Goal: Transaction & Acquisition: Purchase product/service

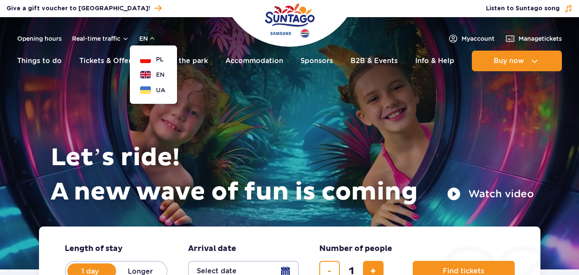
click at [148, 53] on dialog "PL EN UA" at bounding box center [153, 74] width 47 height 58
click at [149, 56] on button "PL" at bounding box center [152, 59] width 24 height 9
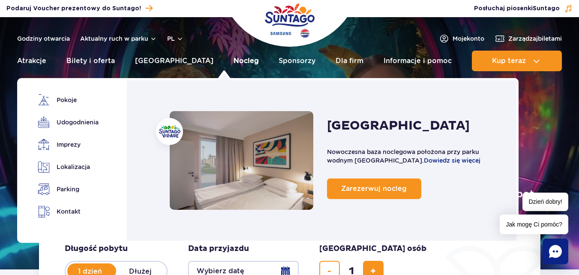
click at [234, 59] on link "Nocleg" at bounding box center [246, 61] width 25 height 21
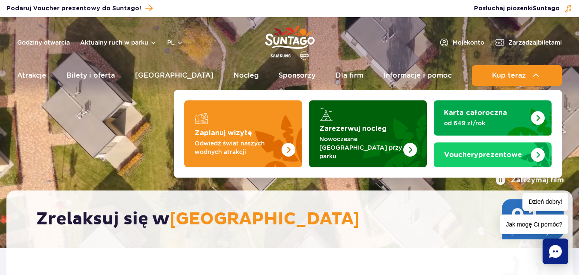
click at [367, 140] on p "Nowoczesne [GEOGRAPHIC_DATA] przy parku" at bounding box center [361, 148] width 84 height 26
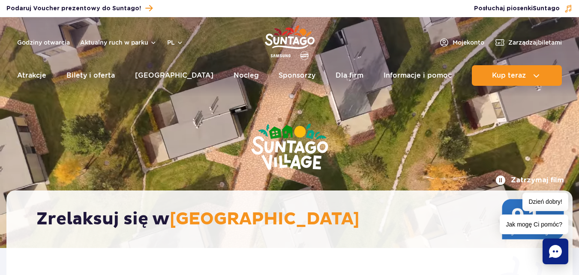
click at [286, 40] on img "Park of Poland" at bounding box center [290, 42] width 50 height 39
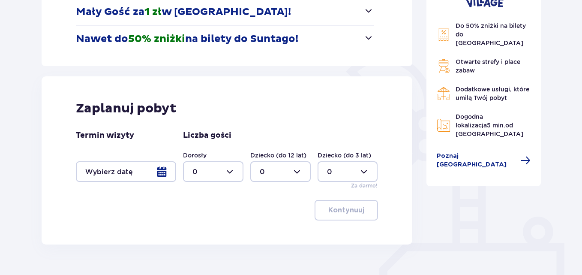
scroll to position [160, 0]
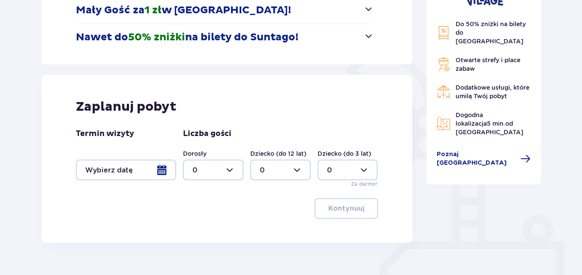
click at [148, 172] on div at bounding box center [126, 170] width 100 height 21
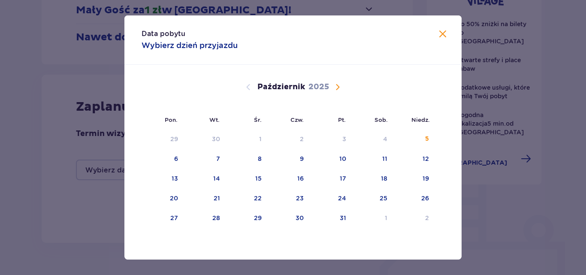
click at [335, 88] on span "Następny miesiąc" at bounding box center [337, 87] width 10 height 10
click at [248, 87] on span "Poprzedni miesiąc" at bounding box center [248, 87] width 10 height 10
click at [384, 202] on div "25" at bounding box center [384, 198] width 8 height 9
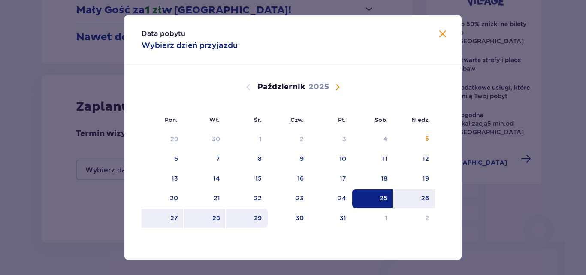
click at [261, 217] on div "29" at bounding box center [258, 218] width 8 height 9
type input "25.10.25 - 29.10.25"
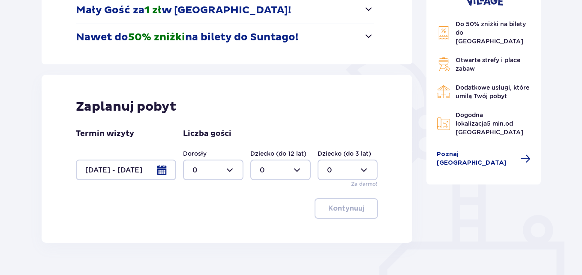
click at [232, 175] on div at bounding box center [213, 170] width 60 height 21
click at [193, 238] on span "2" at bounding box center [213, 232] width 59 height 18
type input "2"
click at [296, 168] on div at bounding box center [280, 170] width 60 height 21
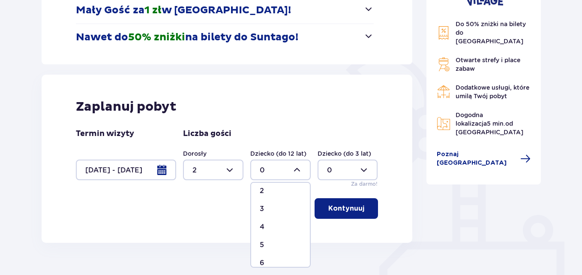
scroll to position [46, 0]
click at [280, 222] on div "4" at bounding box center [281, 221] width 42 height 9
type input "4"
click at [338, 172] on div at bounding box center [348, 170] width 60 height 21
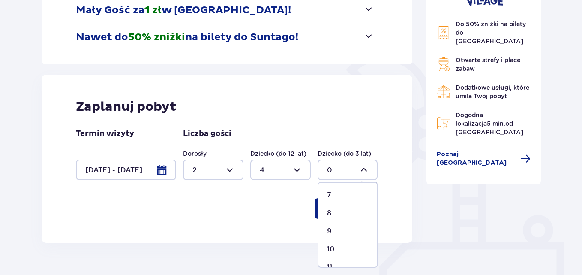
scroll to position [130, 0]
click at [339, 204] on span "8" at bounding box center [348, 210] width 59 height 18
type input "8"
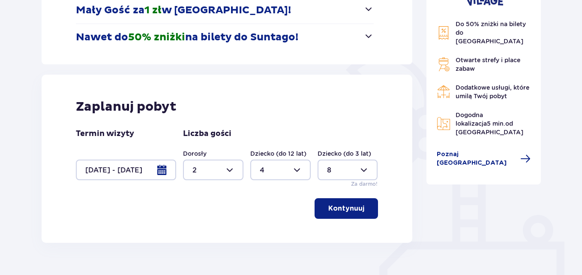
click at [338, 211] on p "Kontynuuj" at bounding box center [347, 208] width 36 height 9
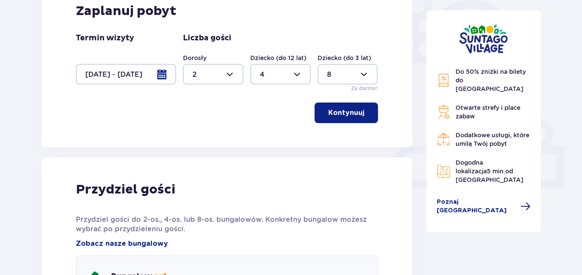
scroll to position [251, 0]
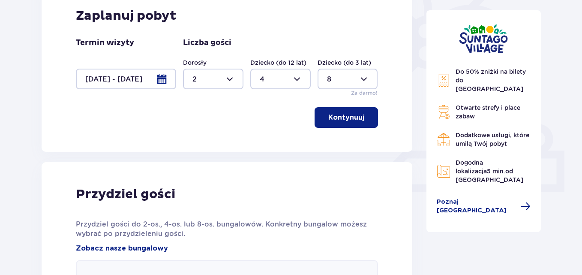
click at [214, 85] on div at bounding box center [213, 79] width 60 height 21
click at [358, 78] on div at bounding box center [348, 79] width 60 height 21
click at [303, 81] on div at bounding box center [280, 79] width 60 height 21
click at [265, 142] on div "2" at bounding box center [281, 140] width 42 height 9
type input "2"
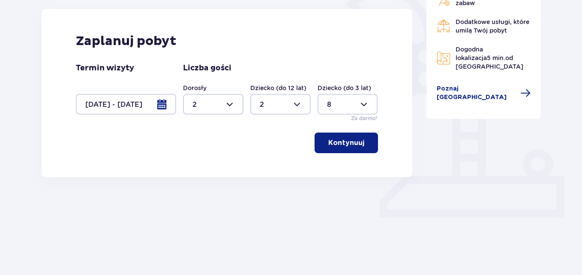
scroll to position [202, 0]
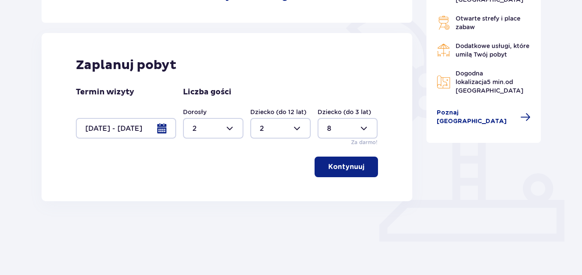
click at [347, 125] on div at bounding box center [348, 128] width 60 height 21
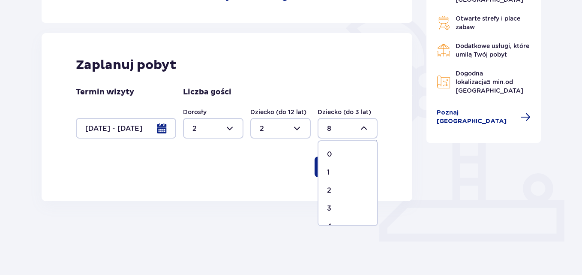
click at [350, 156] on div "0" at bounding box center [348, 154] width 42 height 9
type input "0"
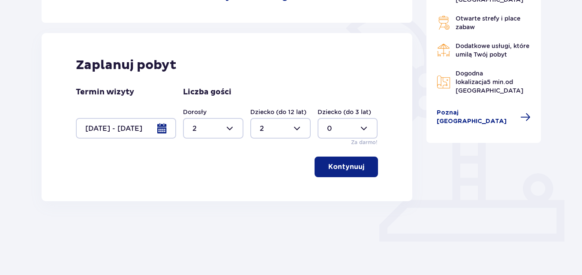
click at [227, 127] on div at bounding box center [213, 128] width 60 height 21
click at [362, 172] on span "button" at bounding box center [366, 167] width 10 height 10
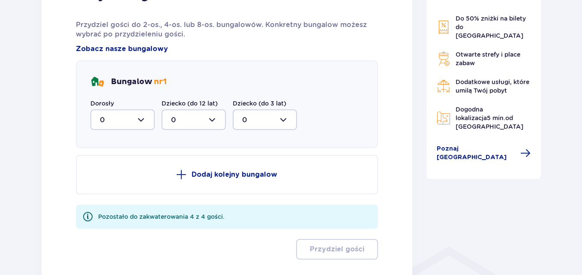
scroll to position [448, 0]
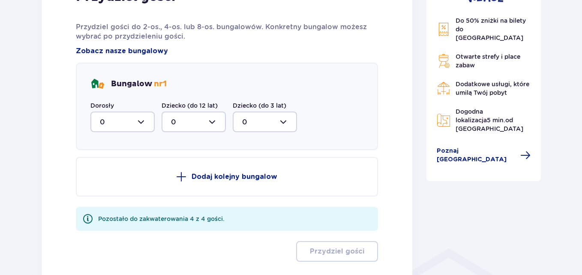
click at [136, 123] on div at bounding box center [122, 122] width 64 height 21
click at [207, 124] on div at bounding box center [194, 122] width 64 height 21
click at [190, 181] on div "2" at bounding box center [193, 183] width 45 height 9
type input "2"
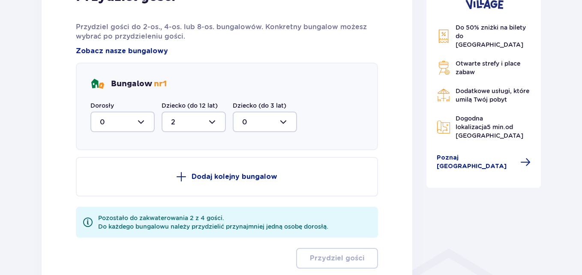
click at [138, 131] on div at bounding box center [122, 122] width 64 height 21
click at [122, 183] on div "2" at bounding box center [122, 183] width 45 height 9
type input "2"
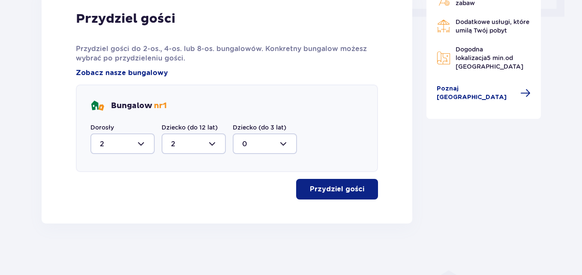
scroll to position [426, 0]
click at [336, 186] on p "Przydziel gości" at bounding box center [337, 188] width 54 height 9
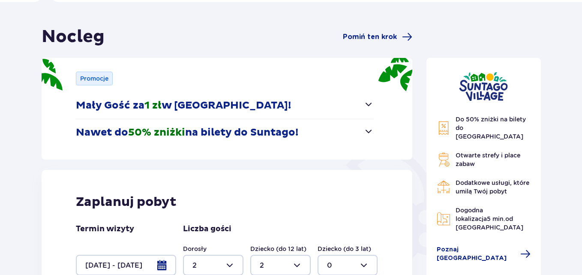
scroll to position [0, 0]
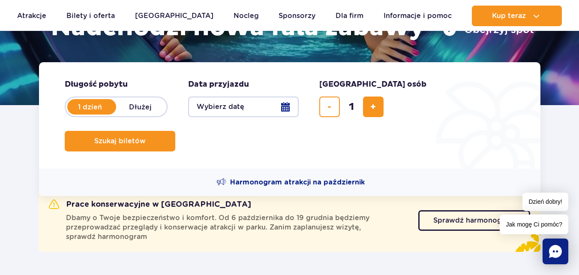
scroll to position [199, 0]
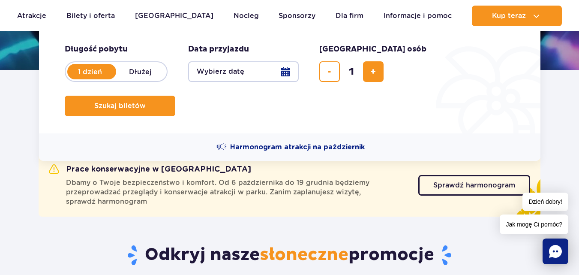
click at [286, 70] on button "Wybierz datę" at bounding box center [243, 71] width 111 height 21
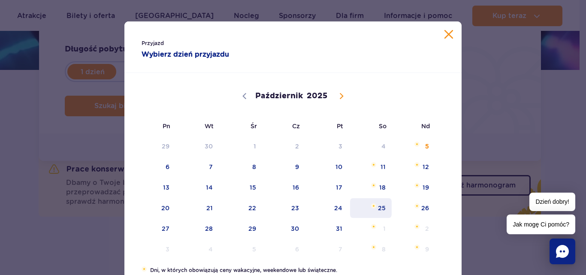
click at [380, 209] on span "25" at bounding box center [370, 208] width 43 height 20
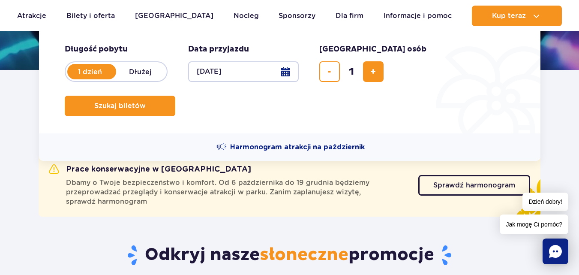
click at [286, 75] on button "[DATE]" at bounding box center [243, 71] width 111 height 21
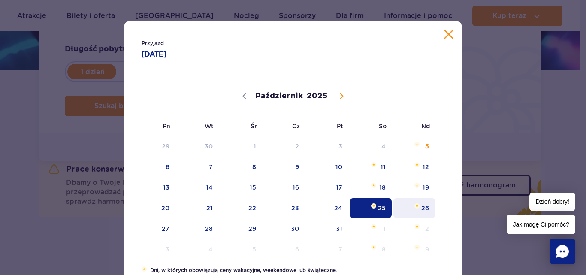
click at [412, 212] on span "26" at bounding box center [413, 208] width 43 height 20
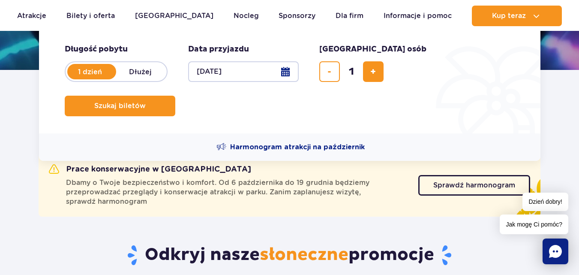
click at [279, 75] on button "[DATE]" at bounding box center [243, 71] width 111 height 21
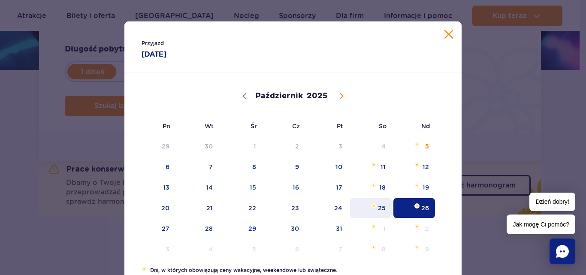
click at [379, 210] on span "25" at bounding box center [370, 208] width 43 height 20
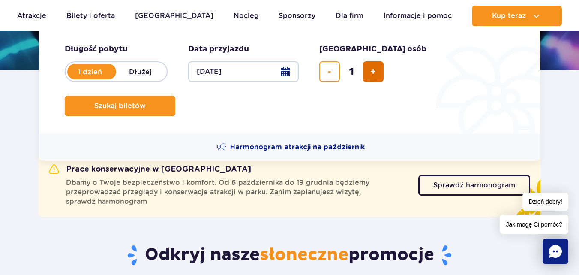
click at [373, 72] on span "dodaj bilet" at bounding box center [374, 72] width 6 height 0
type input "2"
click at [135, 73] on label "Dłużej" at bounding box center [140, 72] width 49 height 18
click at [126, 79] on input "Dłużej" at bounding box center [120, 80] width 9 height 2
radio input "false"
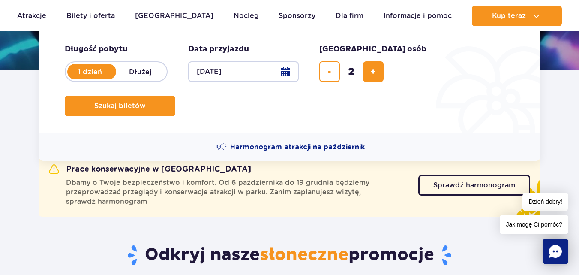
radio input "true"
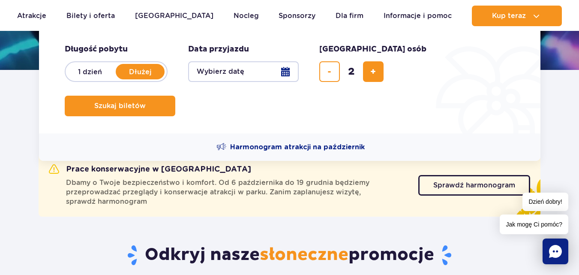
click at [280, 73] on button "Wybierz datę" at bounding box center [243, 71] width 111 height 21
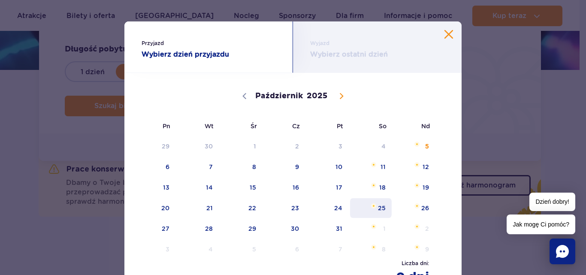
click at [371, 211] on span "25" at bounding box center [370, 208] width 43 height 20
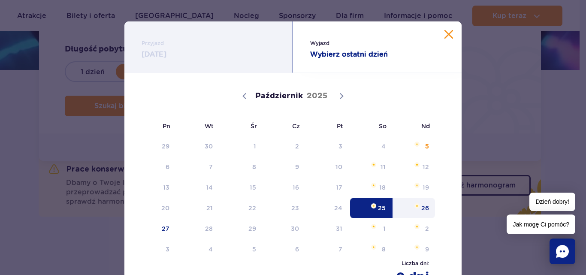
click at [424, 211] on span "26" at bounding box center [413, 208] width 43 height 20
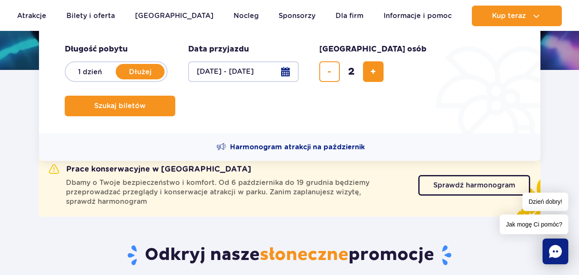
click at [284, 71] on button "[DATE] - [DATE]" at bounding box center [243, 71] width 111 height 21
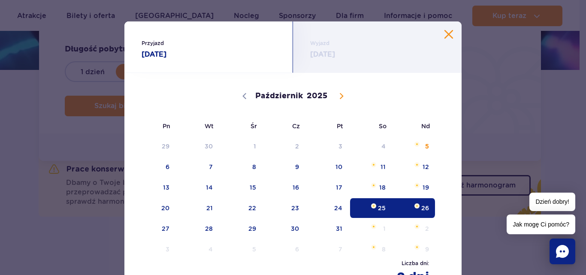
click at [423, 209] on span "26" at bounding box center [413, 208] width 43 height 20
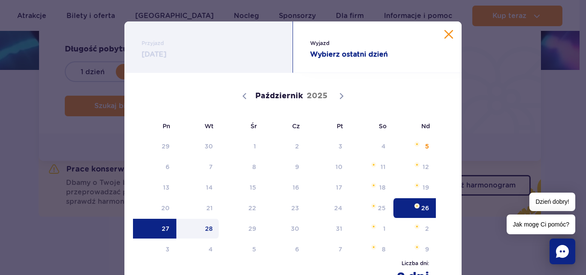
click at [204, 231] on span "28" at bounding box center [197, 229] width 43 height 20
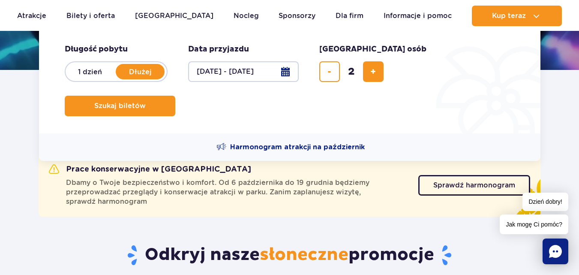
click at [284, 73] on button "[DATE] - [DATE]" at bounding box center [243, 71] width 111 height 21
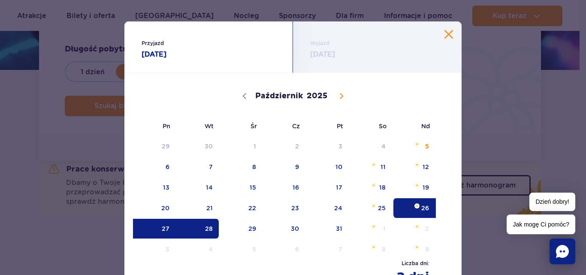
click at [527, 102] on div "Przyjazd [DATE] Wyjazd [DATE] [DATE] do [DATE] Październik Listopad Grudzień 20…" at bounding box center [293, 137] width 586 height 275
click at [450, 34] on div "Wyjazd [DATE]" at bounding box center [377, 46] width 169 height 51
click at [446, 34] on button "Zamknij kalendarz" at bounding box center [448, 34] width 9 height 9
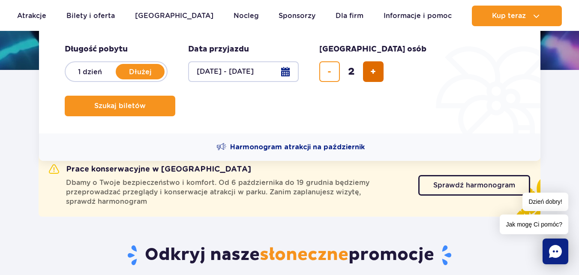
click at [377, 73] on button "dodaj bilet" at bounding box center [373, 71] width 21 height 21
type input "4"
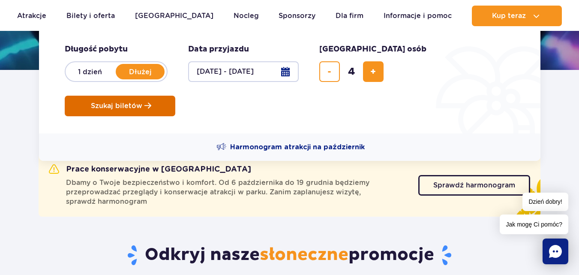
click at [142, 102] on span "Szukaj biletów" at bounding box center [116, 106] width 51 height 8
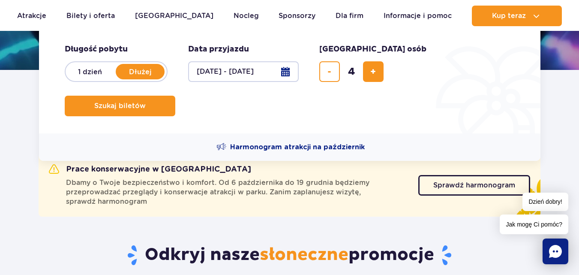
scroll to position [0, 0]
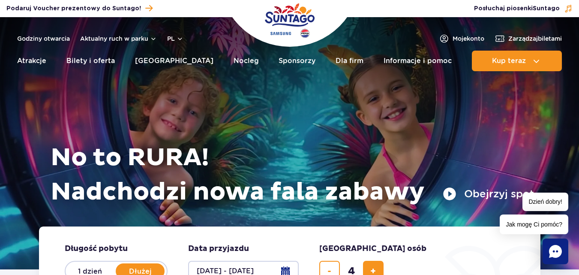
click at [288, 18] on img "Park of Poland" at bounding box center [290, 20] width 50 height 39
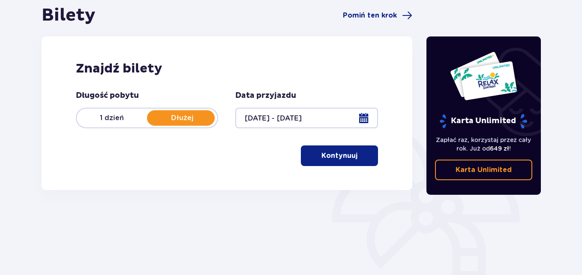
scroll to position [89, 0]
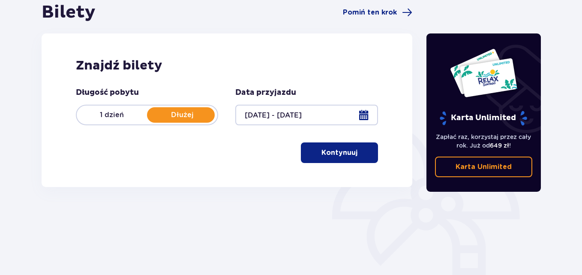
click at [342, 157] on p "Kontynuuj" at bounding box center [340, 152] width 36 height 9
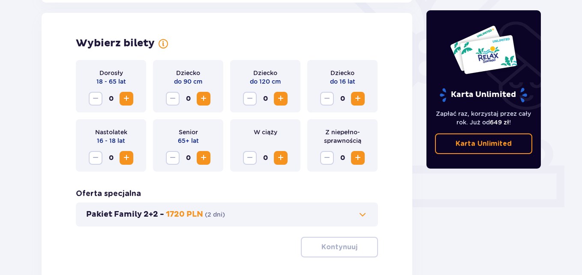
scroll to position [238, 0]
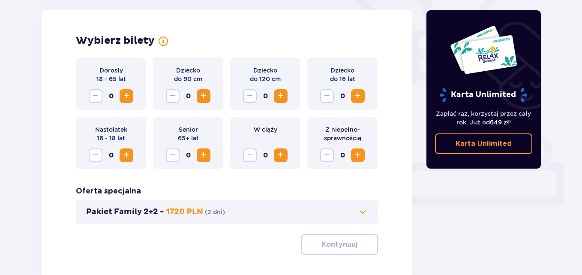
click at [129, 96] on span "Zwiększ" at bounding box center [126, 96] width 10 height 10
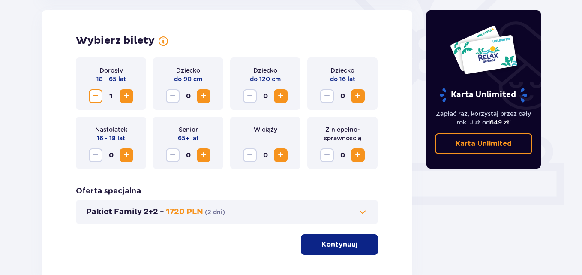
click at [129, 96] on span "Zwiększ" at bounding box center [126, 96] width 10 height 10
click at [202, 96] on span "Zwiększ" at bounding box center [204, 96] width 10 height 10
click at [175, 96] on span "Zmniejsz" at bounding box center [173, 96] width 10 height 10
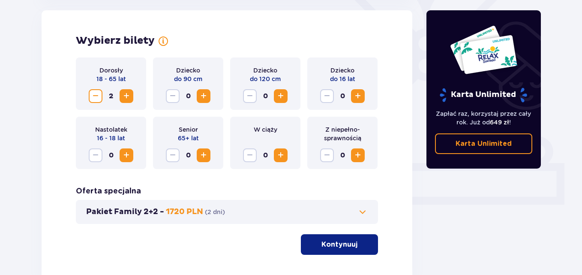
click at [282, 98] on span "Zwiększ" at bounding box center [281, 96] width 10 height 10
click at [249, 93] on span "Zmniejsz" at bounding box center [250, 96] width 10 height 10
click at [353, 98] on button "Zwiększ" at bounding box center [358, 96] width 14 height 14
click at [343, 249] on button "Kontynuuj" at bounding box center [339, 244] width 77 height 21
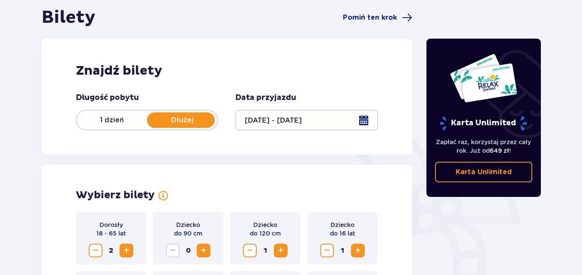
scroll to position [83, 0]
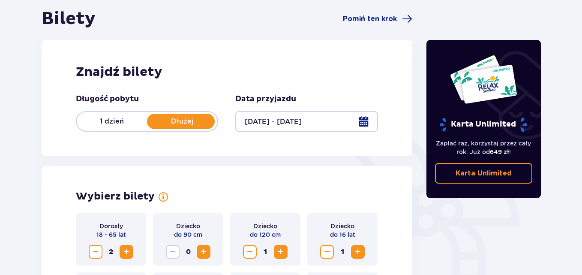
click at [363, 124] on div at bounding box center [306, 121] width 142 height 21
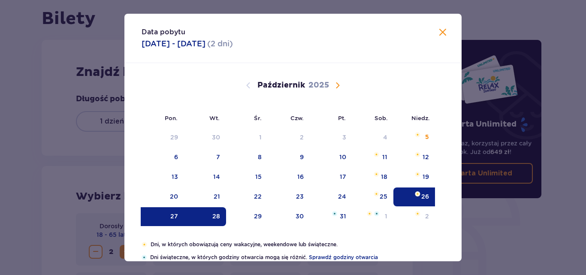
click at [421, 197] on div "26" at bounding box center [425, 196] width 8 height 9
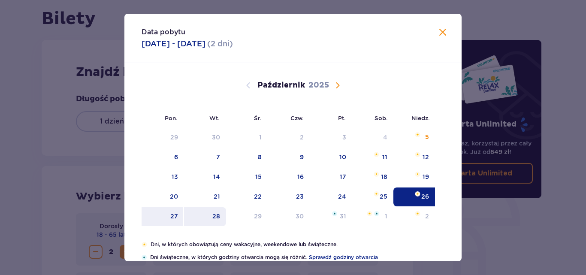
click at [210, 215] on div "28" at bounding box center [205, 216] width 42 height 19
click at [217, 217] on div "28" at bounding box center [216, 216] width 8 height 9
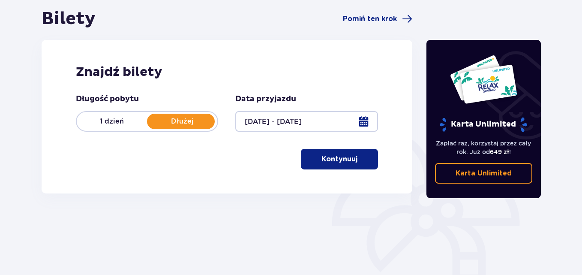
click at [371, 122] on div at bounding box center [306, 121] width 142 height 21
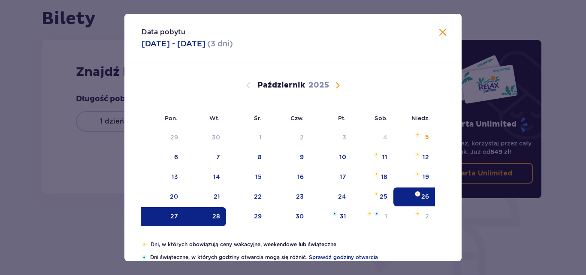
click at [160, 213] on div "27" at bounding box center [163, 216] width 42 height 19
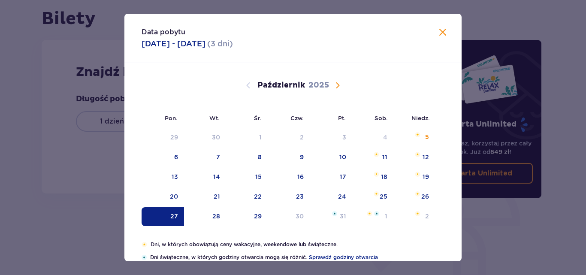
click at [167, 217] on div "27" at bounding box center [163, 216] width 42 height 19
click at [217, 217] on div "Pon. Wt. Śr. Czw. Pt. Sob. Niedz. Wrzesień 2025 1 2 3 4 5 6 7 8 9 10 11 12 13 1…" at bounding box center [292, 152] width 337 height 178
type input "27.10.25"
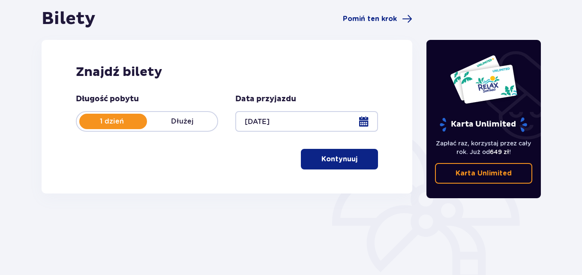
click at [361, 123] on div at bounding box center [306, 121] width 142 height 21
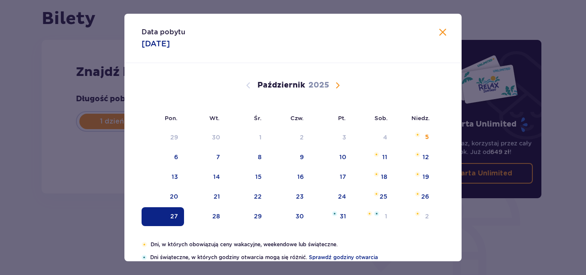
click at [441, 33] on span "Zamknij" at bounding box center [442, 32] width 10 height 10
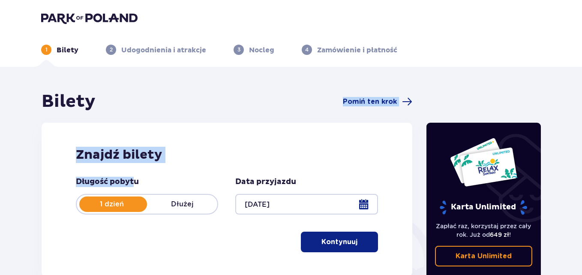
drag, startPoint x: 86, startPoint y: 98, endPoint x: 136, endPoint y: 190, distance: 104.2
click at [136, 190] on div "Bilety Pomiń ten krok Znajdź bilety Długość pobytu 1 dzień Dłużej Data przyjazd…" at bounding box center [227, 189] width 371 height 196
click at [272, 117] on div "Bilety Pomiń ten krok Znajdź bilety Długość pobytu 1 dzień Dłużej Data przyjazd…" at bounding box center [227, 189] width 371 height 196
click at [311, 142] on div "Znajdź bilety Długość pobytu 1 dzień Dłużej Data przyjazdu 27.10.25 Kontynuuj P…" at bounding box center [227, 200] width 371 height 154
click at [310, 142] on div "Znajdź bilety Długość pobytu 1 dzień Dłużej Data przyjazdu 27.10.25 Kontynuuj P…" at bounding box center [227, 200] width 371 height 154
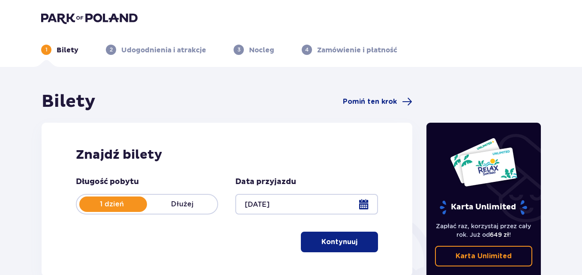
click at [310, 142] on div "Znajdź bilety Długość pobytu 1 dzień Dłużej Data przyjazdu 27.10.25 Kontynuuj P…" at bounding box center [227, 200] width 371 height 154
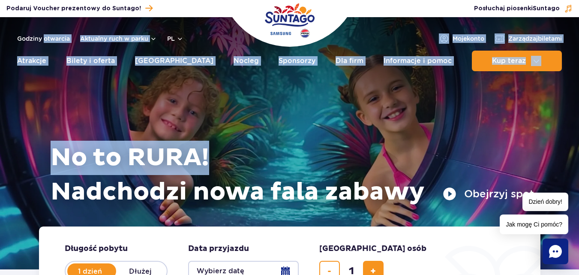
drag, startPoint x: 0, startPoint y: 35, endPoint x: 585, endPoint y: 12, distance: 585.0
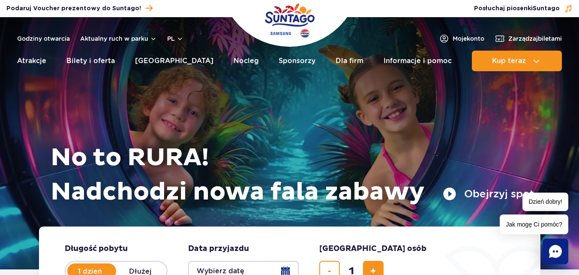
click at [391, 10] on div "Zarządzaj biletami Posłuchaj piosenki Suntago" at bounding box center [447, 9] width 266 height 12
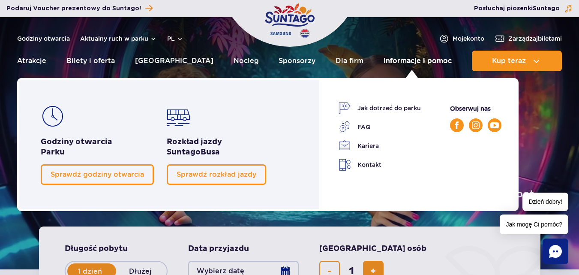
click at [402, 57] on link "Informacje i pomoc" at bounding box center [418, 61] width 68 height 21
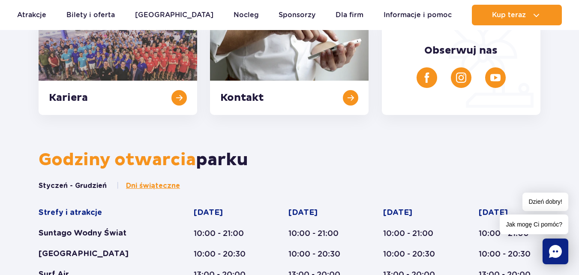
scroll to position [355, 0]
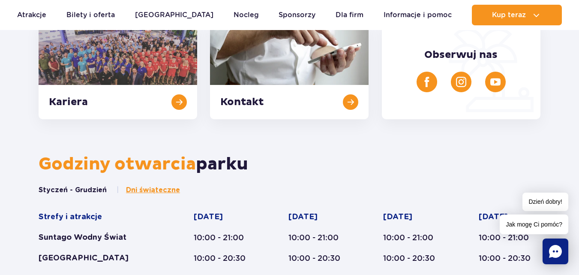
drag, startPoint x: 585, startPoint y: 29, endPoint x: 585, endPoint y: 67, distance: 38.2
click at [258, 104] on link at bounding box center [289, 70] width 159 height 98
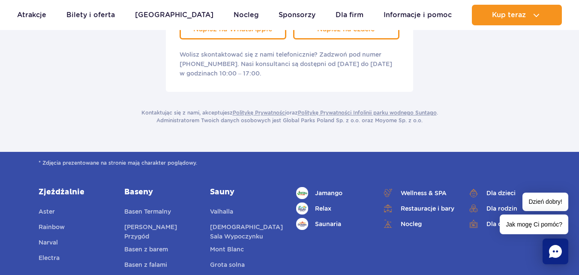
scroll to position [265, 0]
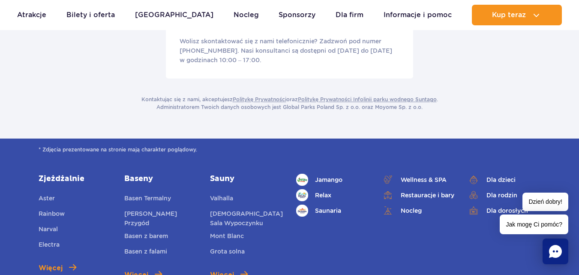
drag, startPoint x: 585, startPoint y: 39, endPoint x: 585, endPoint y: 115, distance: 75.9
click at [579, 115] on html "Przejdź do menu Przejdź do treści Przejdź do stopki Mapa serwisu Dzień dobry! J…" at bounding box center [289, 189] width 579 height 908
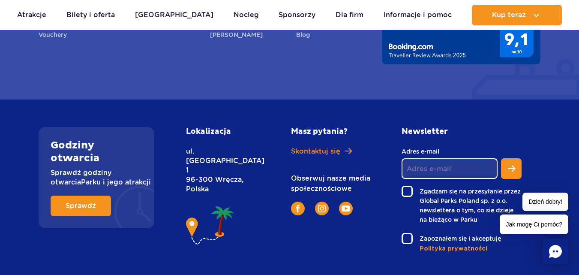
scroll to position [611, 0]
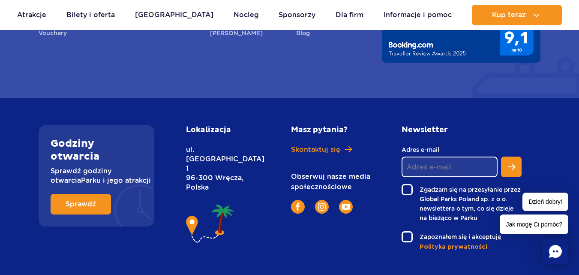
drag, startPoint x: 194, startPoint y: 149, endPoint x: 219, endPoint y: 168, distance: 31.0
click at [219, 168] on p "ul. [STREET_ADDRESS]" at bounding box center [219, 168] width 66 height 47
copy p "ul. [STREET_ADDRESS]"
